Goal: Task Accomplishment & Management: Manage account settings

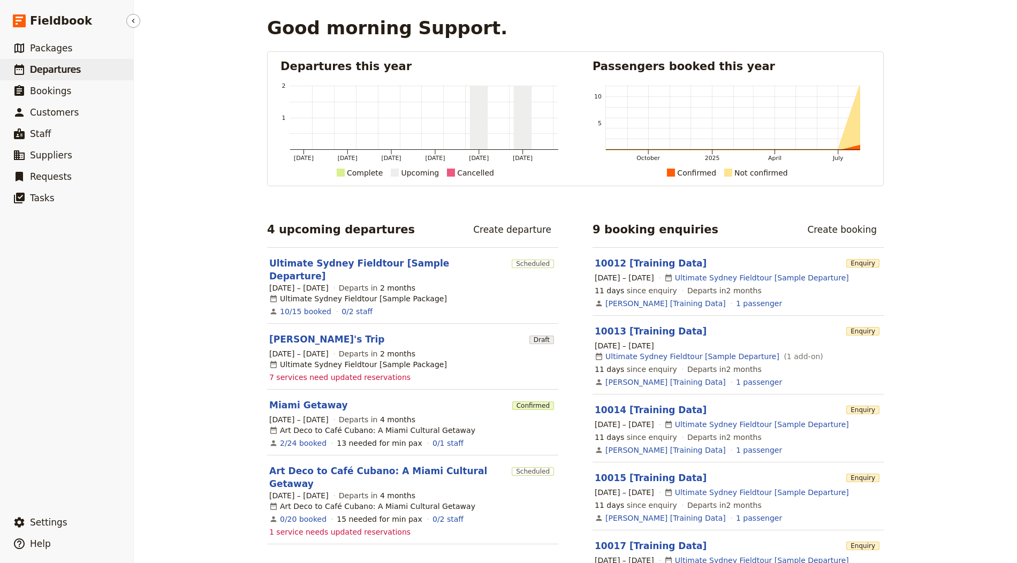
click at [81, 73] on link "​ Departures" at bounding box center [66, 69] width 133 height 21
select select "CREATED_AT"
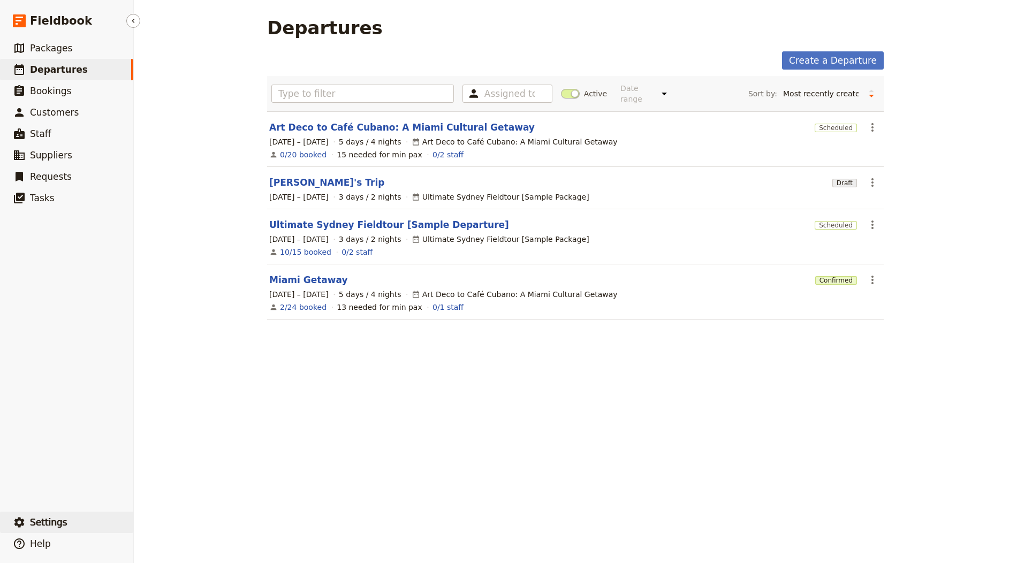
click at [83, 521] on button "​ Settings" at bounding box center [66, 522] width 133 height 21
click at [187, 522] on span "Sign out" at bounding box center [187, 522] width 87 height 11
